Goal: Navigation & Orientation: Find specific page/section

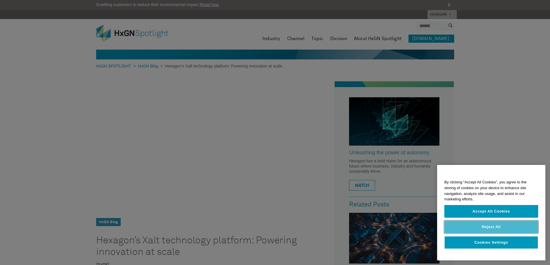
click at [507, 225] on button "Reject All" at bounding box center [492, 227] width 94 height 13
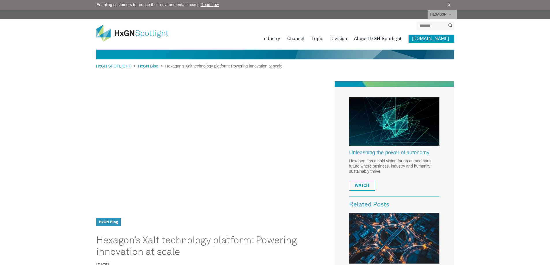
click at [108, 32] on img at bounding box center [136, 33] width 81 height 17
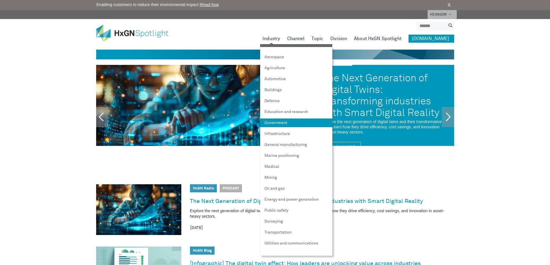
click at [292, 124] on link "Government" at bounding box center [296, 123] width 72 height 9
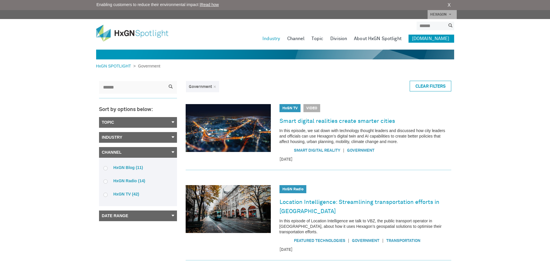
click at [441, 38] on link "[DOMAIN_NAME]" at bounding box center [432, 39] width 46 height 8
